Goal: Information Seeking & Learning: Learn about a topic

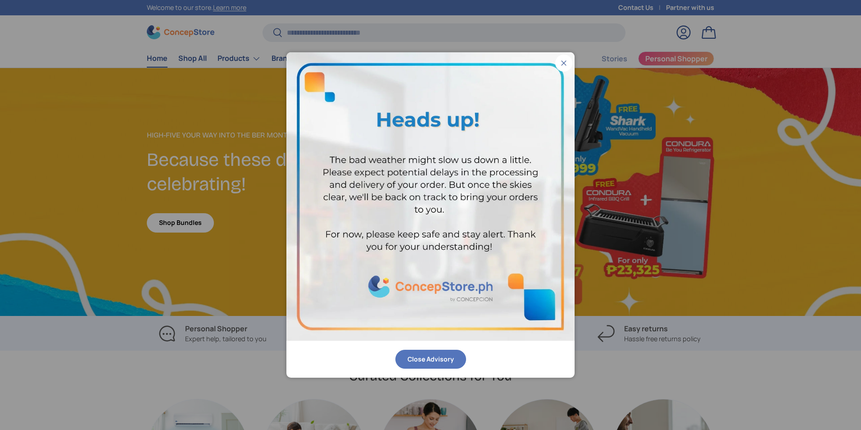
scroll to position [2331, 3683]
click at [451, 360] on button "Close Advisory" at bounding box center [430, 359] width 71 height 19
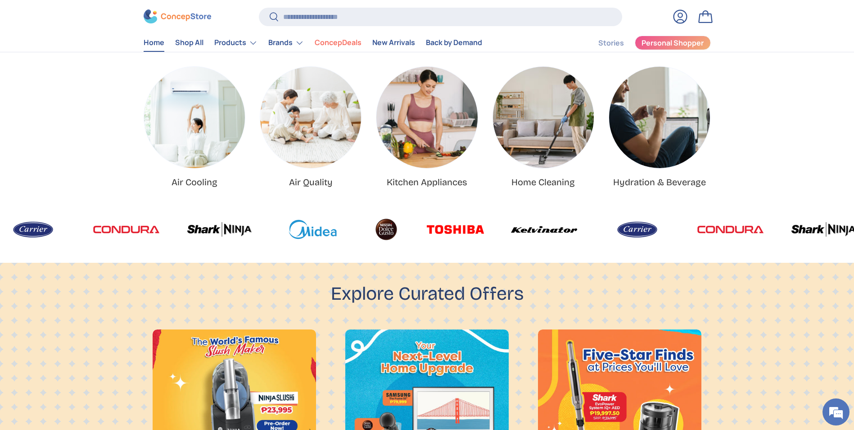
scroll to position [315, 0]
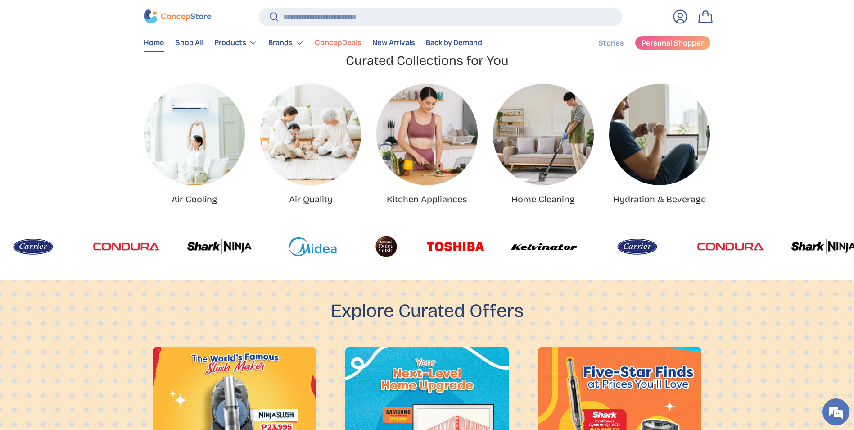
click at [604, 250] on img at bounding box center [637, 246] width 66 height 27
click at [326, 194] on link "Air Quality" at bounding box center [311, 199] width 44 height 11
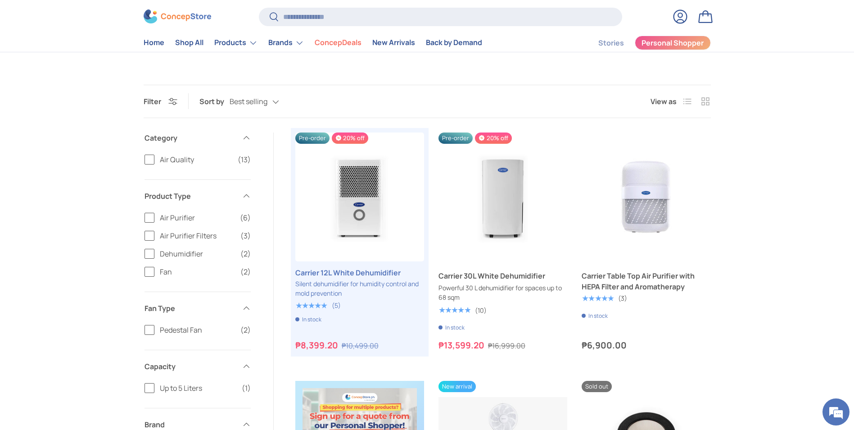
scroll to position [225, 0]
click at [371, 268] on link "Carrier 12L White Dehumidifier" at bounding box center [359, 273] width 129 height 11
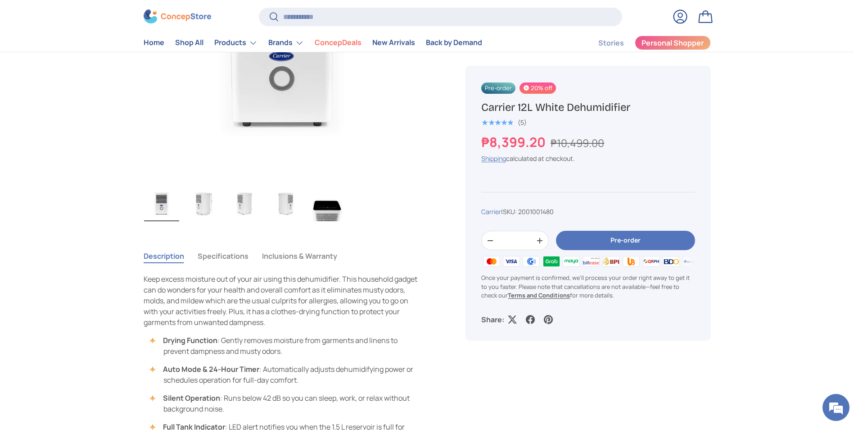
scroll to position [315, 0]
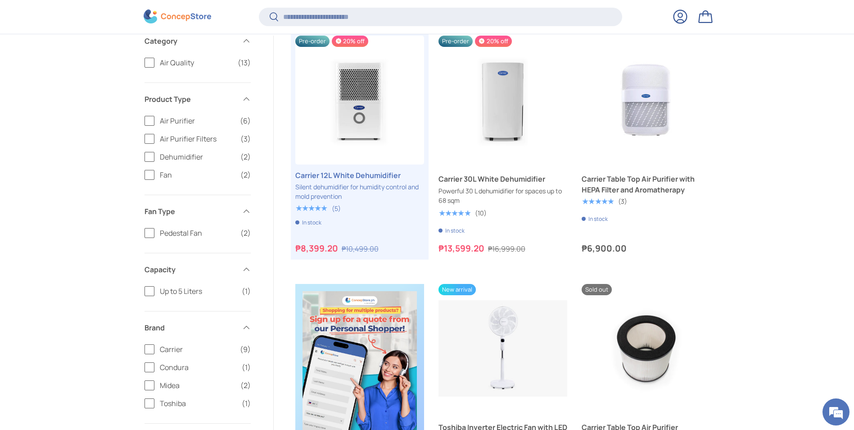
scroll to position [405, 0]
